Goal: Information Seeking & Learning: Learn about a topic

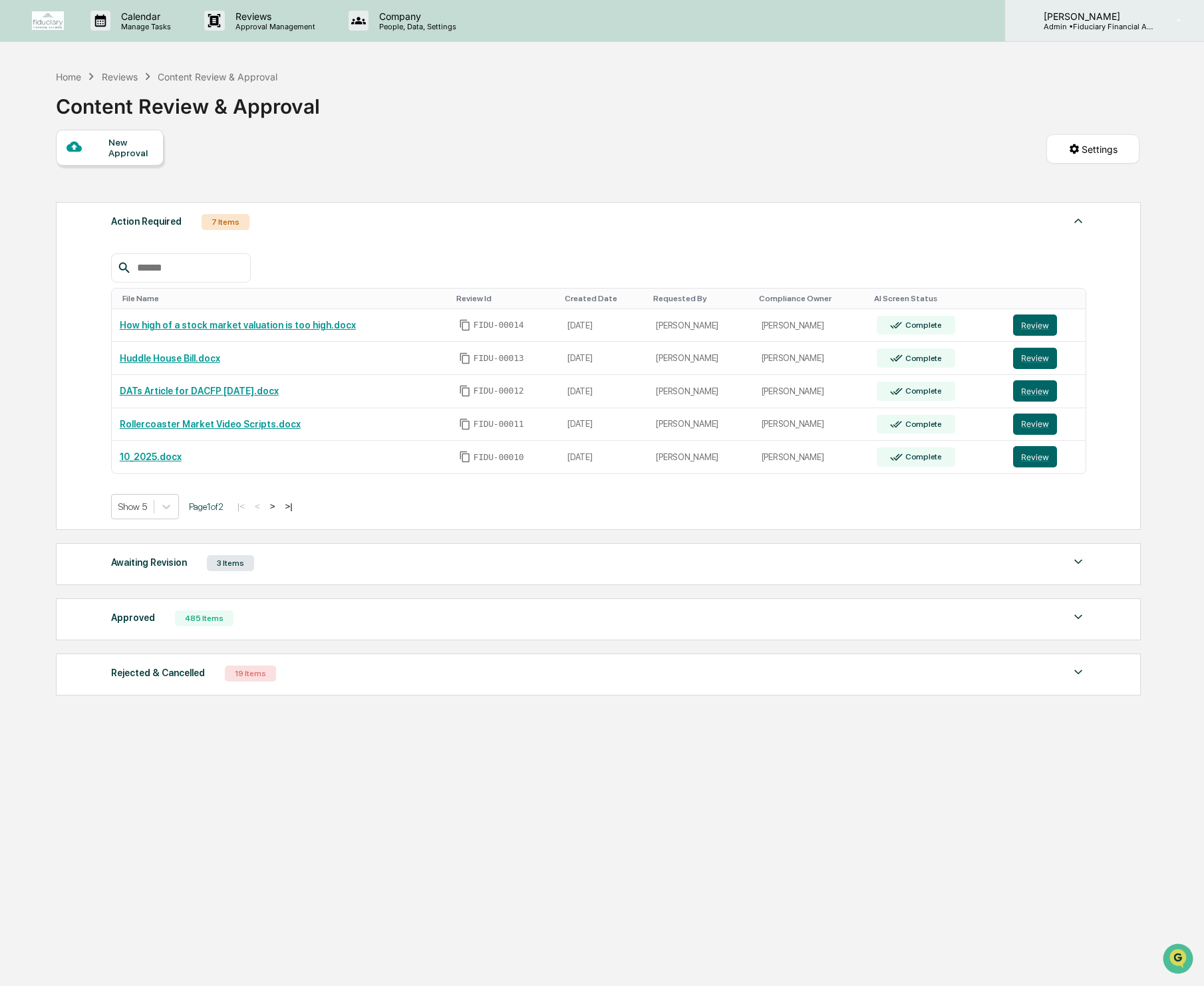
click at [1089, 11] on p "[PERSON_NAME]" at bounding box center [1095, 17] width 124 height 12
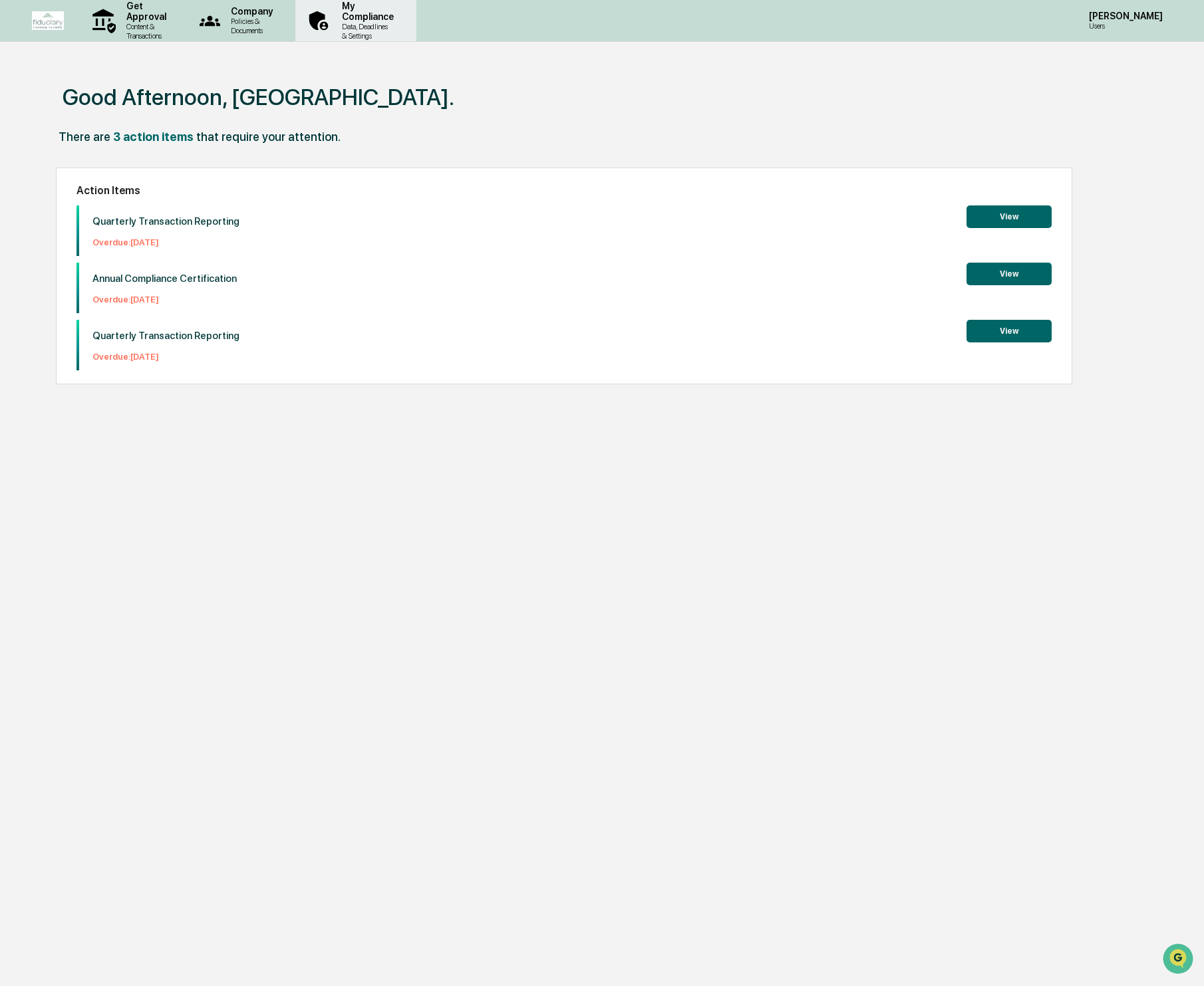
click at [401, 22] on p "Data, Deadlines & Settings" at bounding box center [366, 31] width 69 height 19
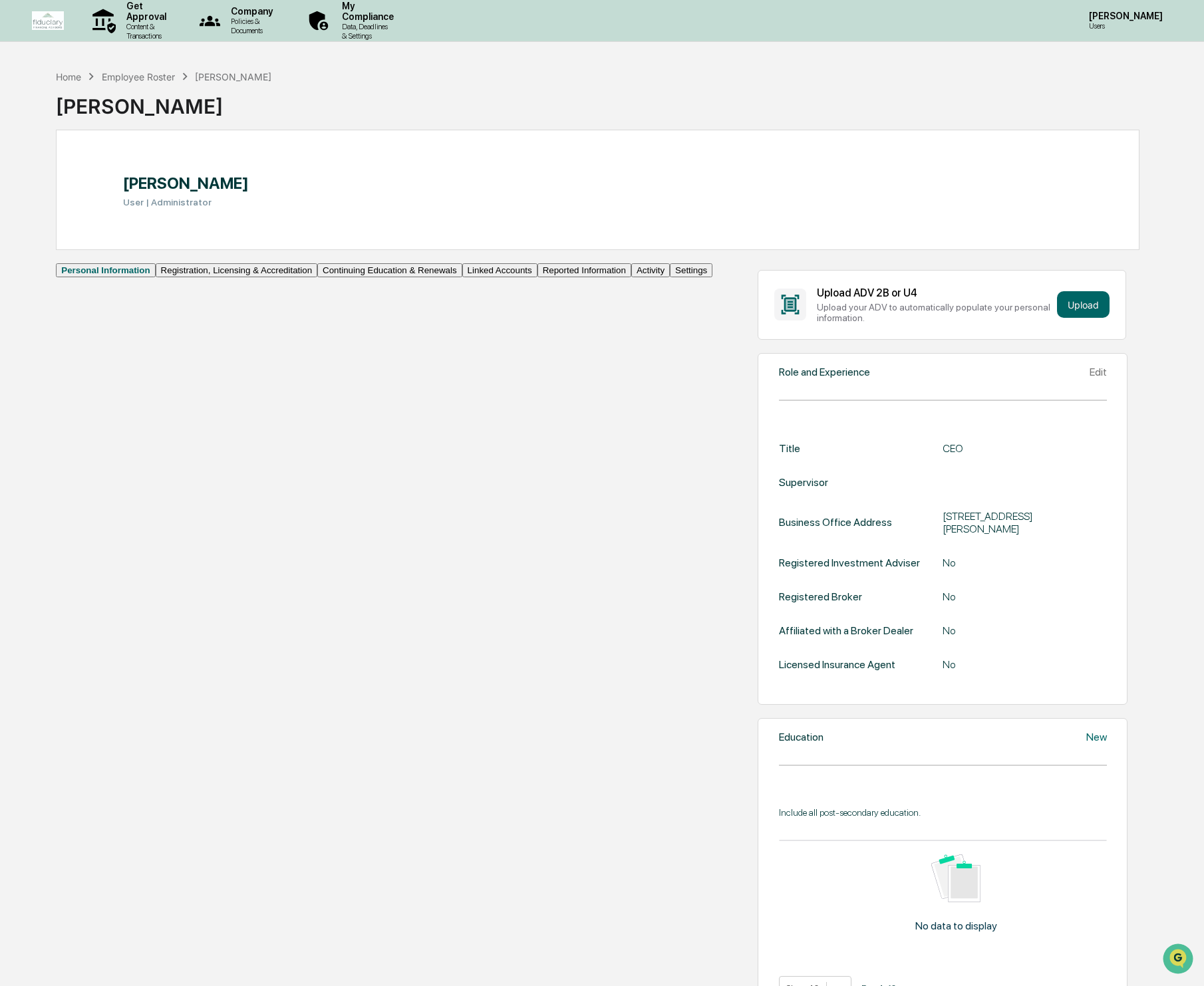
click at [317, 277] on button "Continuing Education & Renewals" at bounding box center [389, 270] width 145 height 14
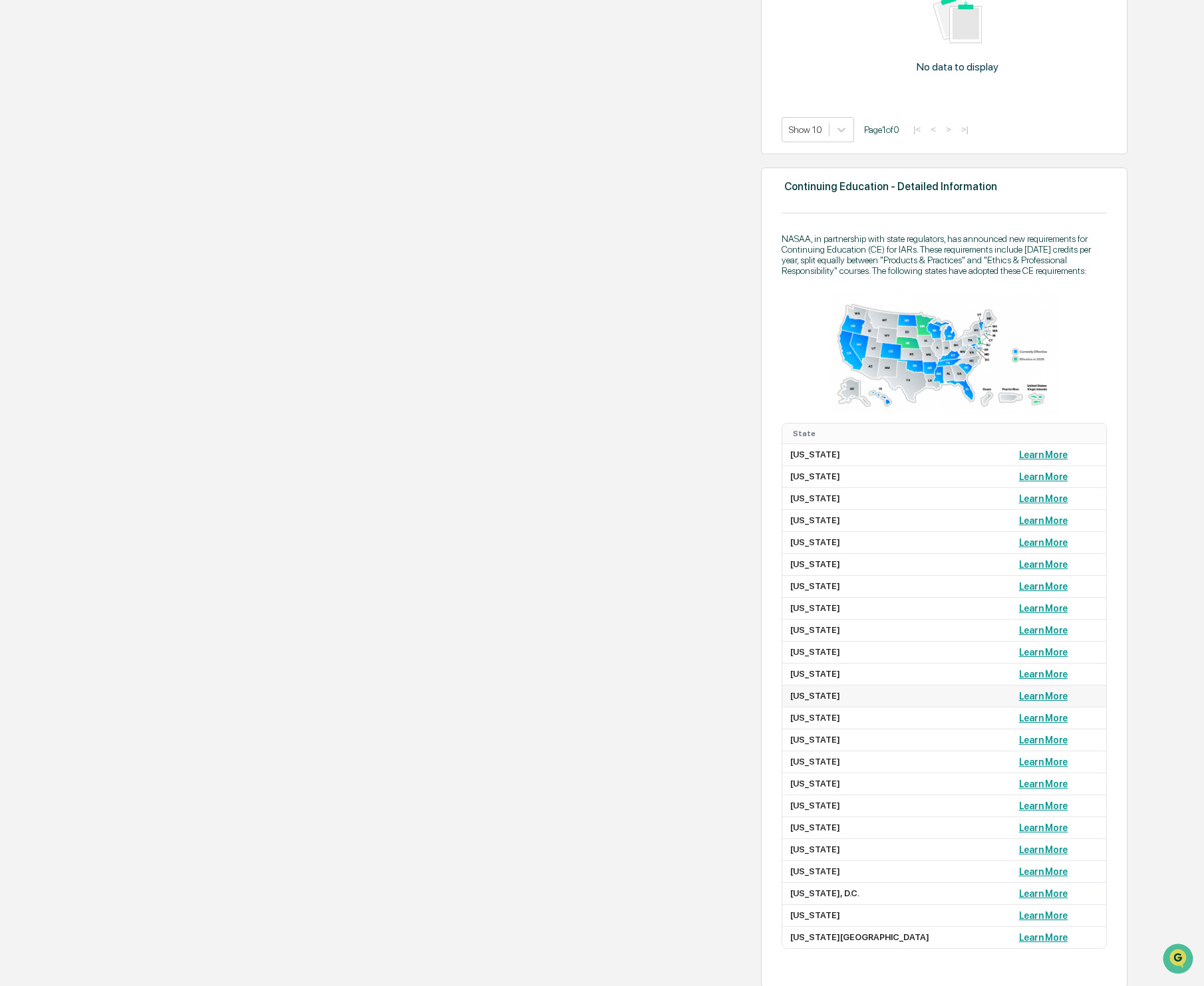
scroll to position [809, 0]
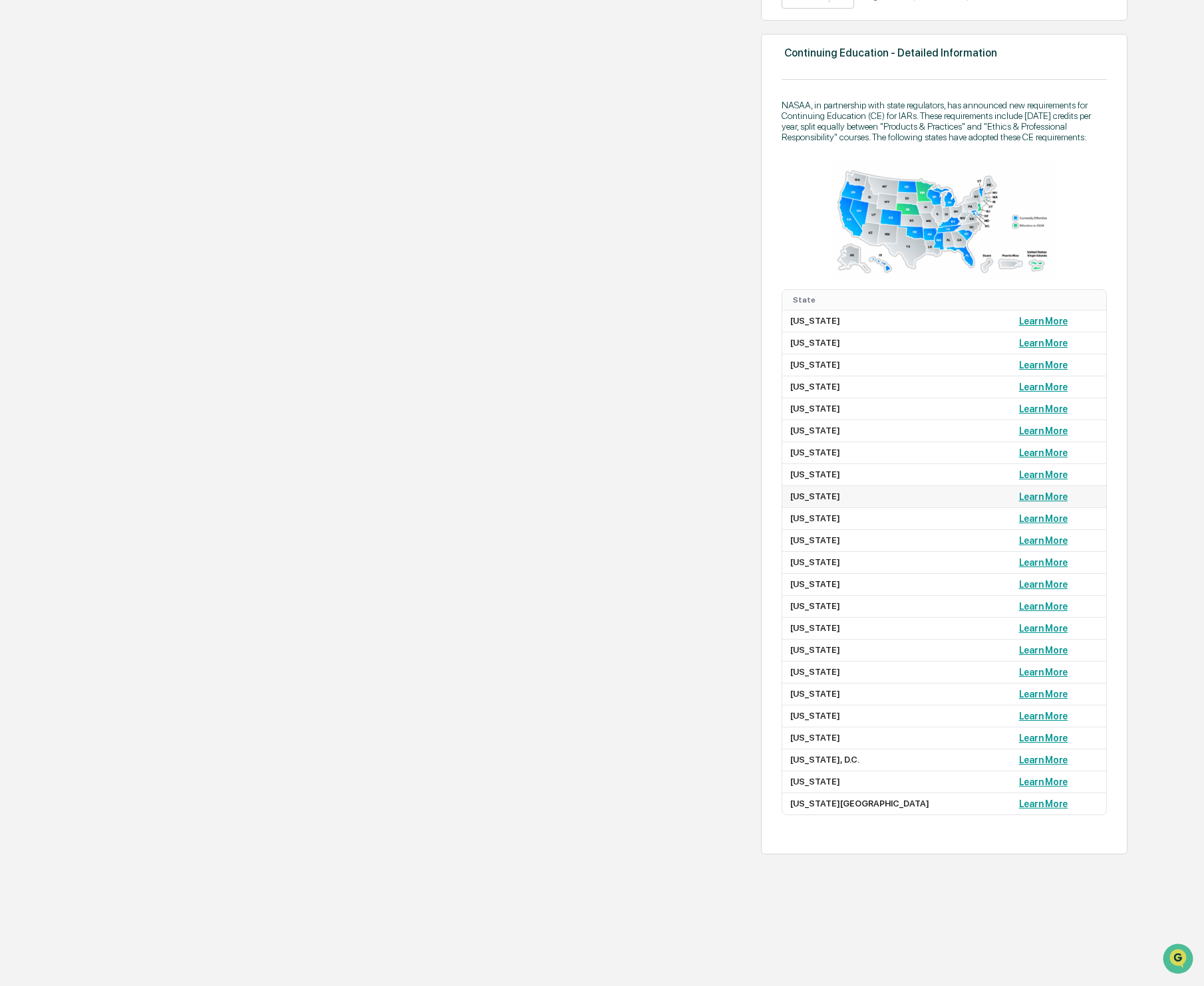
click at [1019, 502] on link "Learn More" at bounding box center [1043, 497] width 48 height 11
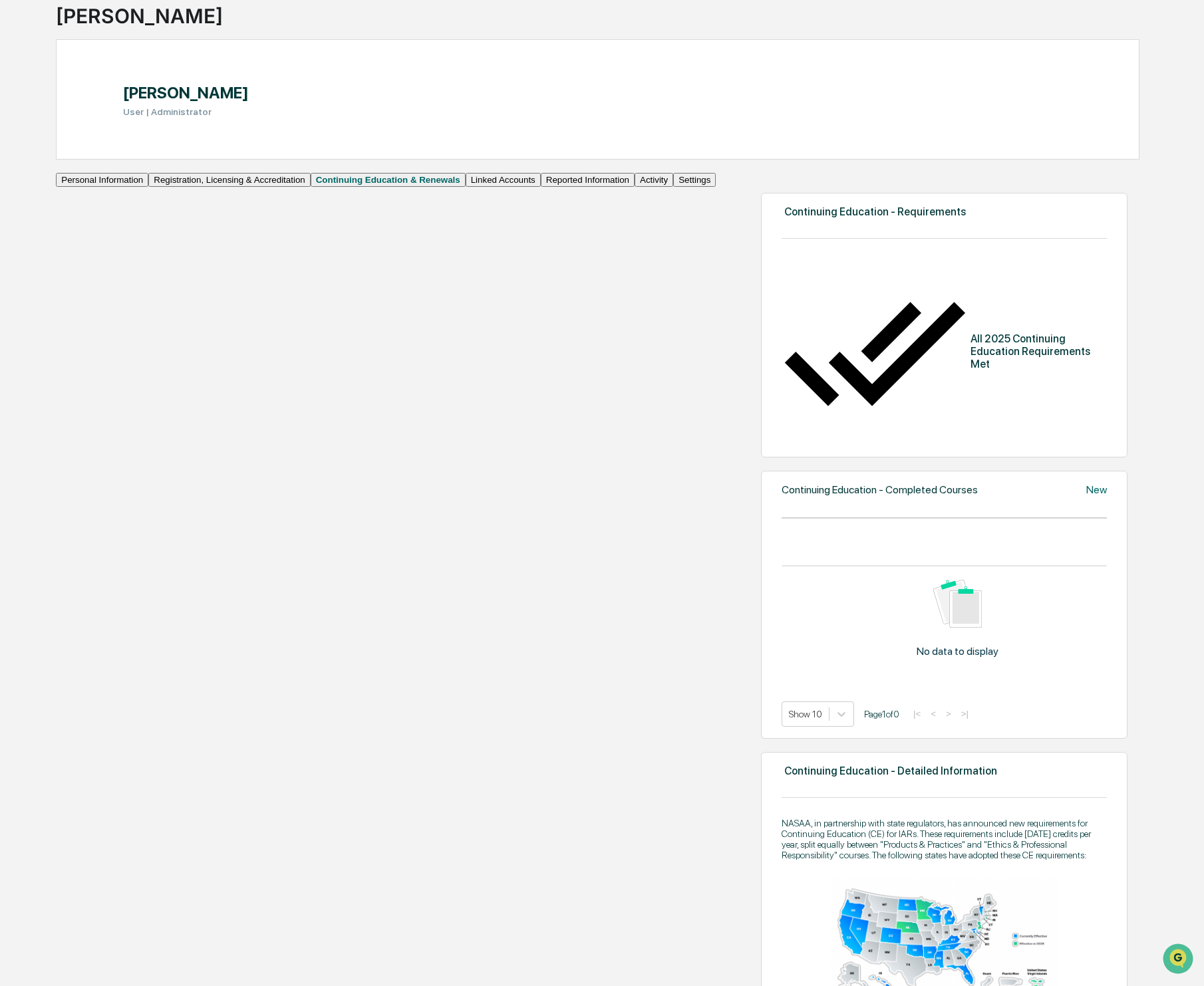
scroll to position [0, 0]
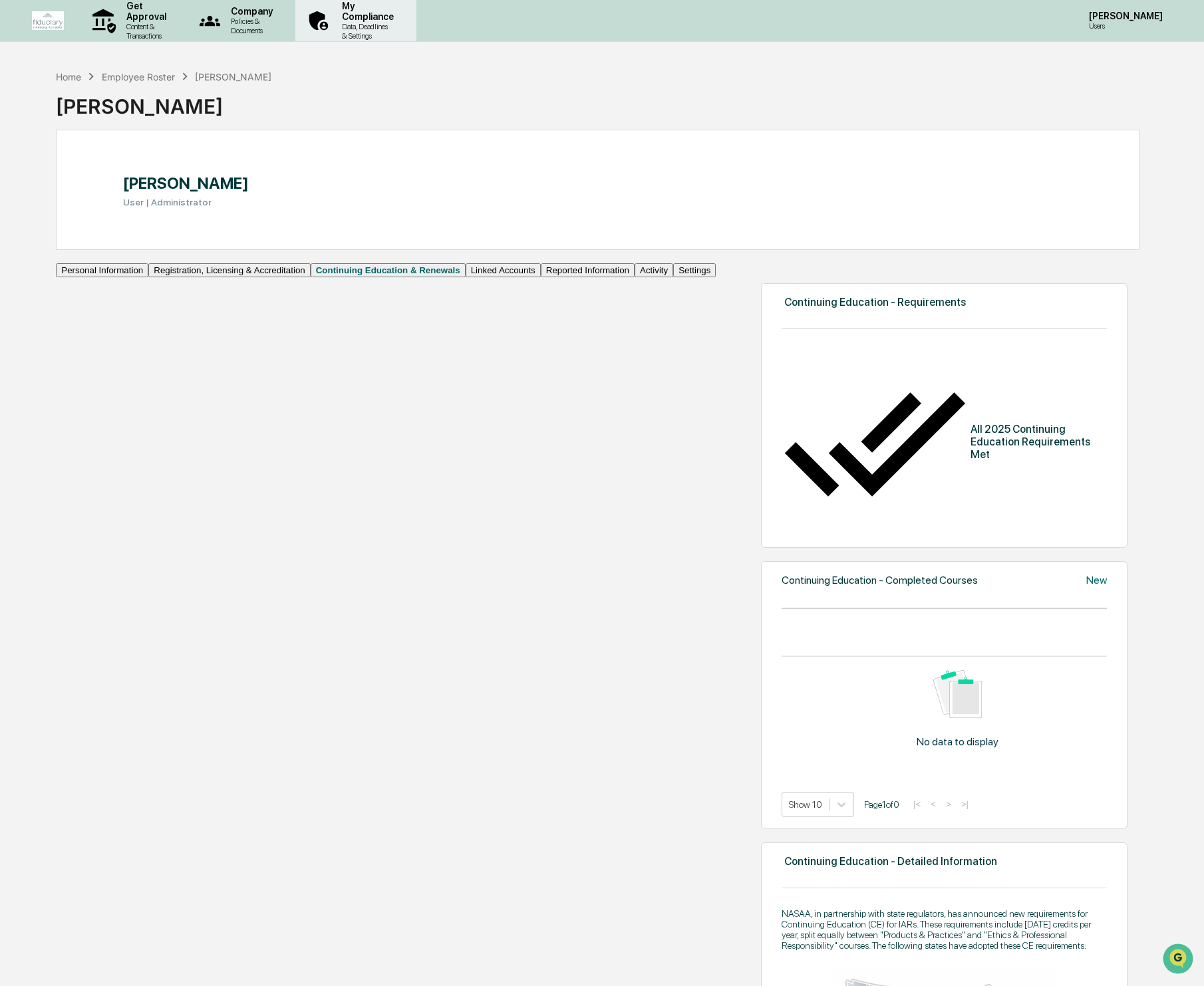
click at [409, 35] on div "My Compliance Data, Deadlines & Settings" at bounding box center [354, 20] width 107 height 41
